Goal: Task Accomplishment & Management: Manage account settings

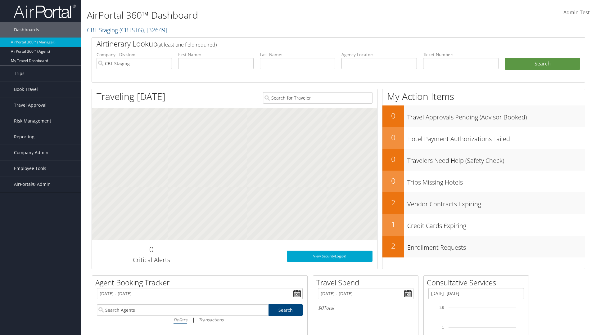
click at [40, 153] on span "Company Admin" at bounding box center [31, 153] width 34 height 16
click at [40, 263] on link "Report Settings" at bounding box center [40, 267] width 81 height 9
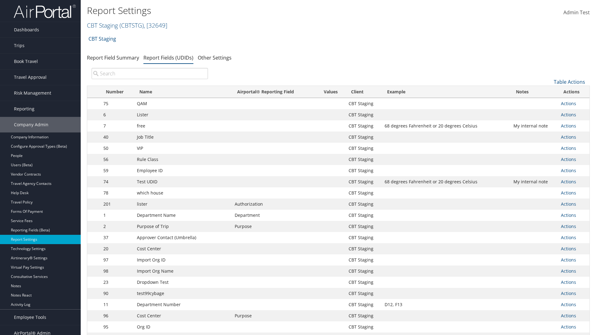
click at [150, 74] on input "search" at bounding box center [150, 73] width 116 height 11
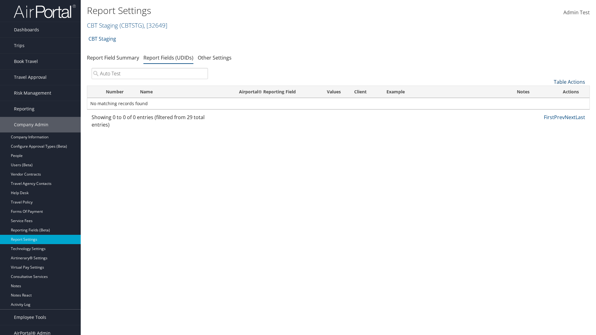
type input "Auto Test"
click at [570, 82] on link "Table Actions" at bounding box center [569, 82] width 31 height 7
click at [549, 92] on link "New Record" at bounding box center [549, 91] width 82 height 11
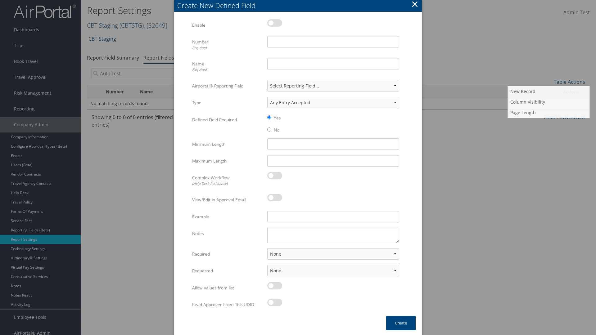
click at [275, 23] on label at bounding box center [274, 22] width 15 height 7
click at [275, 23] on input "checkbox" at bounding box center [273, 24] width 4 height 4
checkbox input "true"
click at [333, 42] on input "Number Required" at bounding box center [333, 41] width 132 height 11
type input "1011"
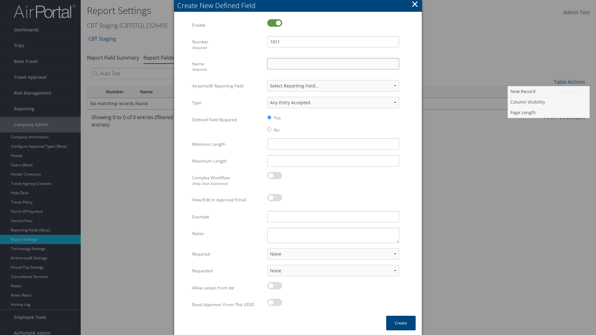
click at [333, 64] on input "Name Required" at bounding box center [333, 63] width 132 height 11
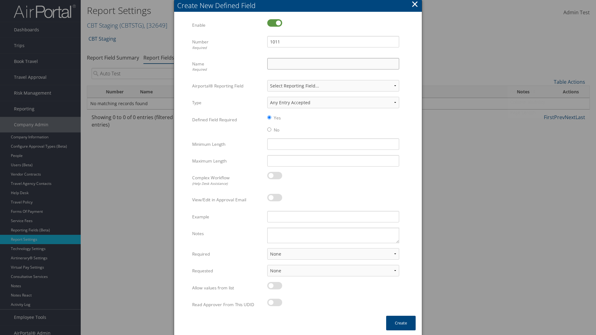
type input "Auto Test"
select select "both"
select select "trip"
type input "Auto Test"
click at [401, 323] on button "Create" at bounding box center [401, 323] width 30 height 15
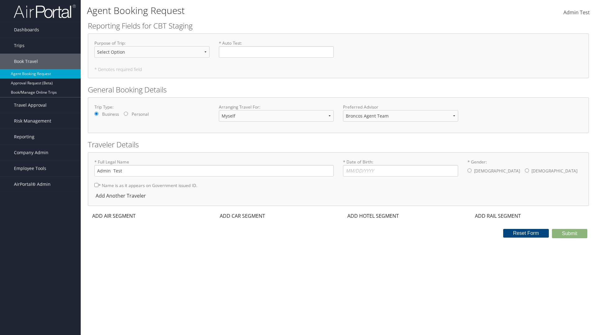
click at [40, 153] on span "Company Admin" at bounding box center [31, 153] width 34 height 16
click at [0, 0] on link "Report Settings" at bounding box center [0, 0] width 0 height 0
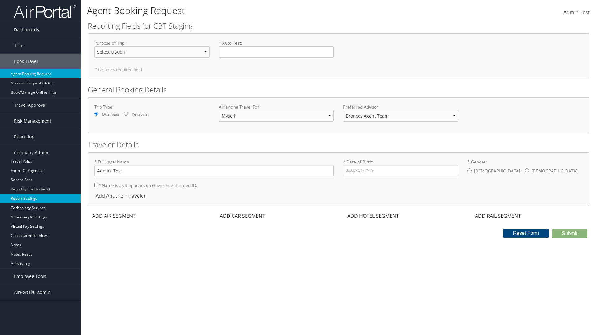
scroll to position [1, 0]
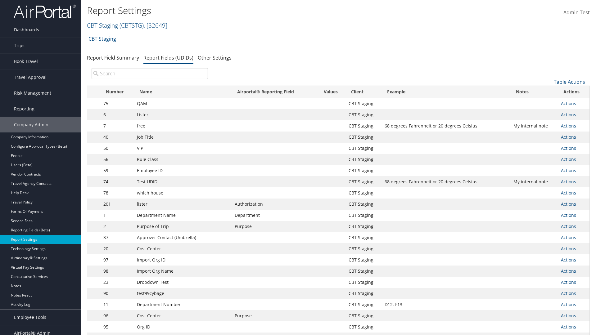
click at [150, 74] on input "search" at bounding box center [150, 73] width 116 height 11
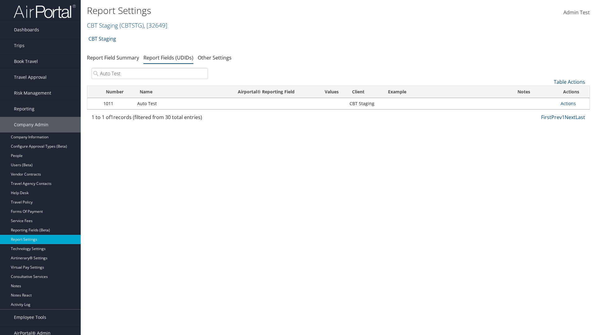
type input "Auto Test"
click at [574, 104] on link "Actions" at bounding box center [568, 104] width 15 height 6
click at [0, 0] on link "Delete" at bounding box center [0, 0] width 0 height 0
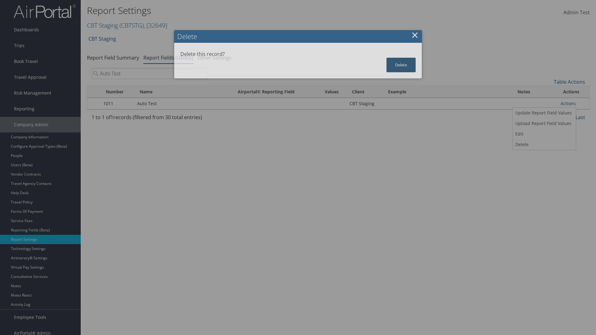
click at [401, 65] on button "Delete" at bounding box center [401, 65] width 29 height 15
